Goal: Transaction & Acquisition: Book appointment/travel/reservation

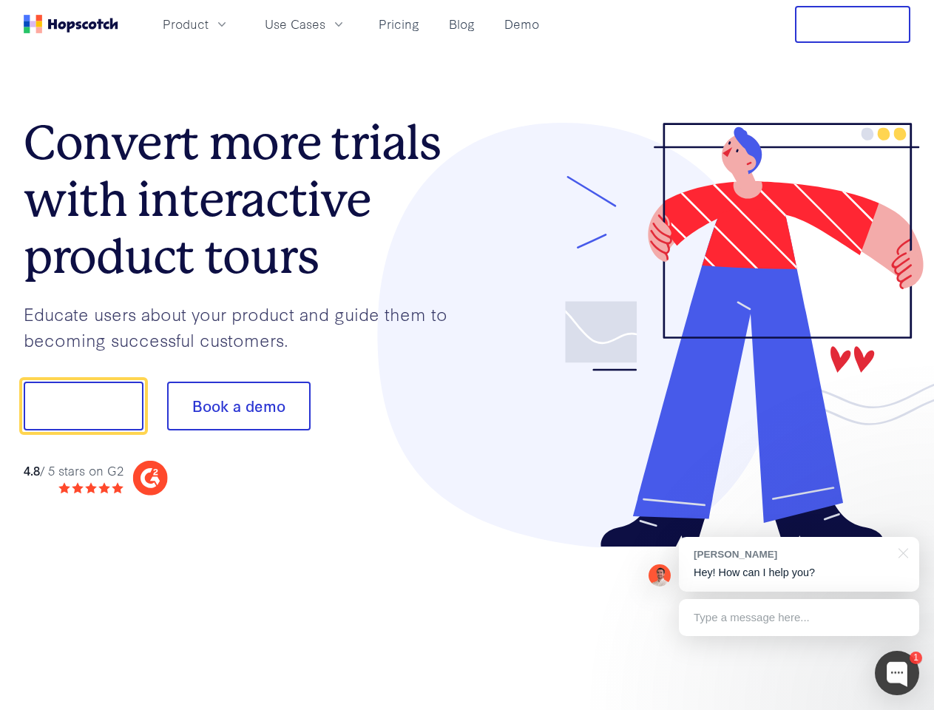
click at [468, 355] on div at bounding box center [690, 335] width 444 height 425
click at [209, 24] on span "Product" at bounding box center [186, 24] width 46 height 18
click at [326, 24] on span "Use Cases" at bounding box center [295, 24] width 61 height 18
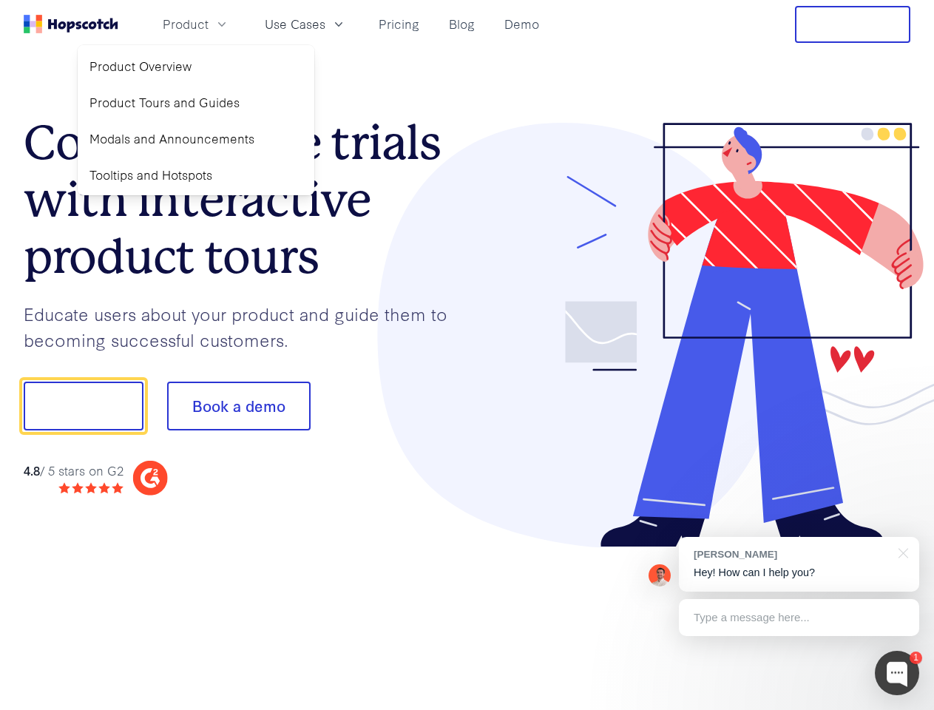
click at [853, 24] on button "Free Trial" at bounding box center [852, 24] width 115 height 37
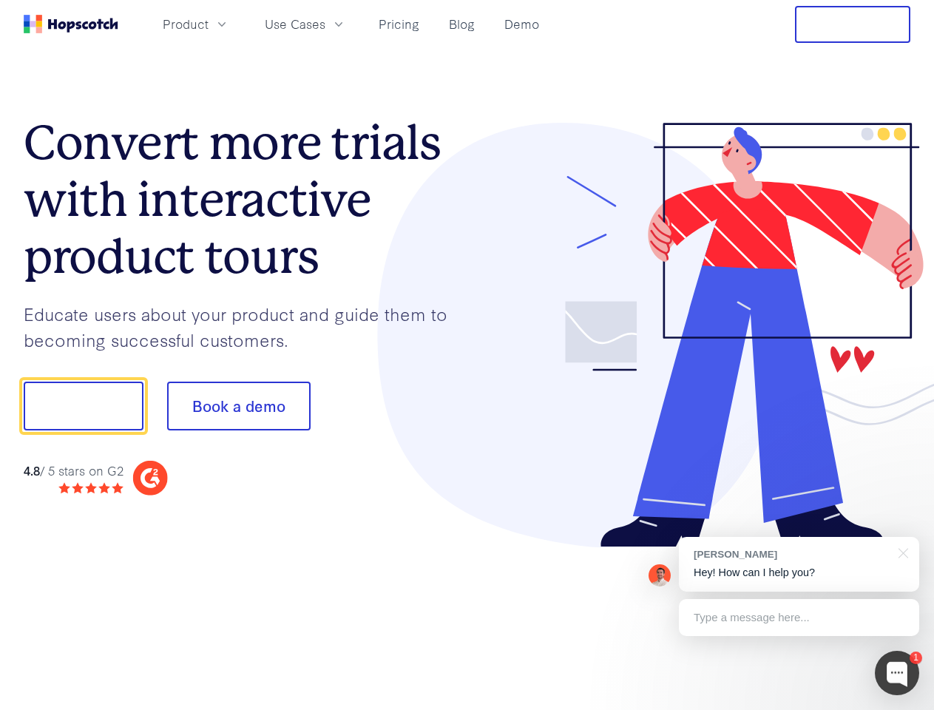
click at [83, 406] on button "Show me!" at bounding box center [84, 406] width 120 height 49
click at [238, 406] on button "Book a demo" at bounding box center [239, 406] width 144 height 49
click at [897, 673] on div at bounding box center [897, 673] width 44 height 44
click at [799, 564] on div "[PERSON_NAME] Hey! How can I help you?" at bounding box center [799, 564] width 240 height 55
click at [901, 552] on div at bounding box center [780, 503] width 277 height 295
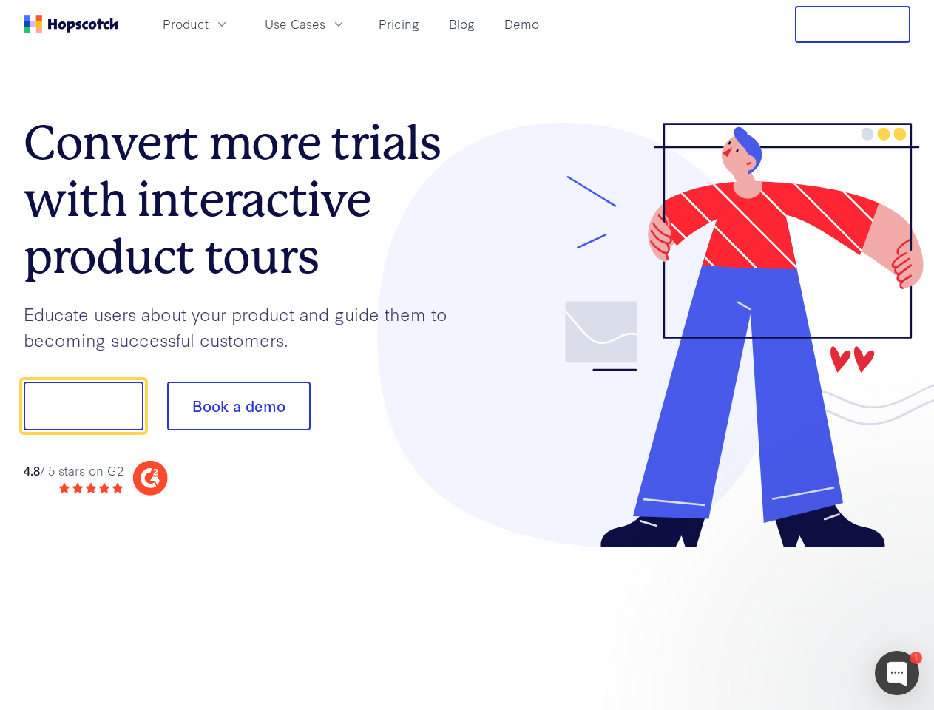
click at [799, 618] on div at bounding box center [780, 503] width 277 height 295
